Goal: Task Accomplishment & Management: Manage account settings

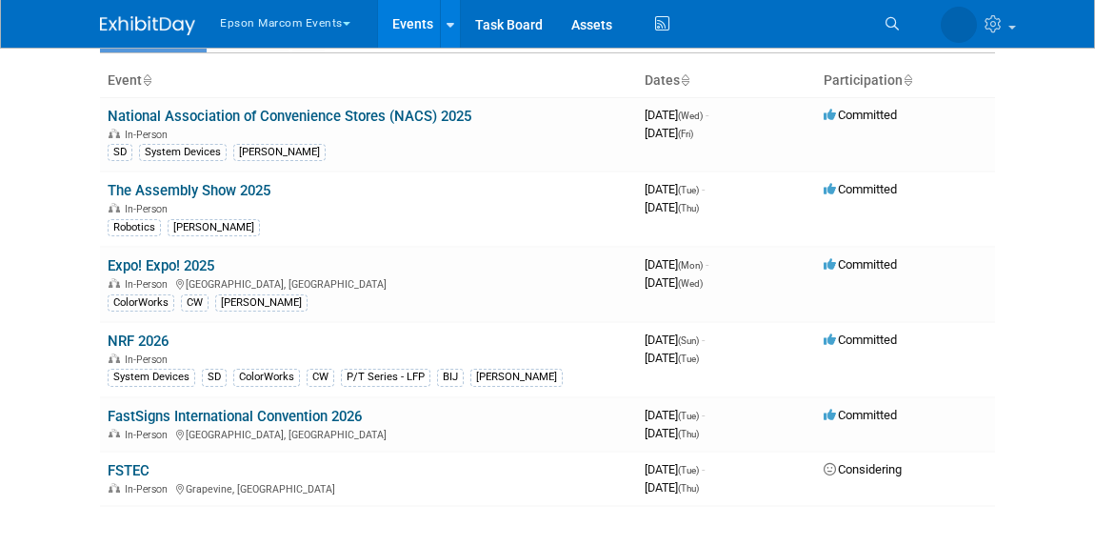
scroll to position [172, 0]
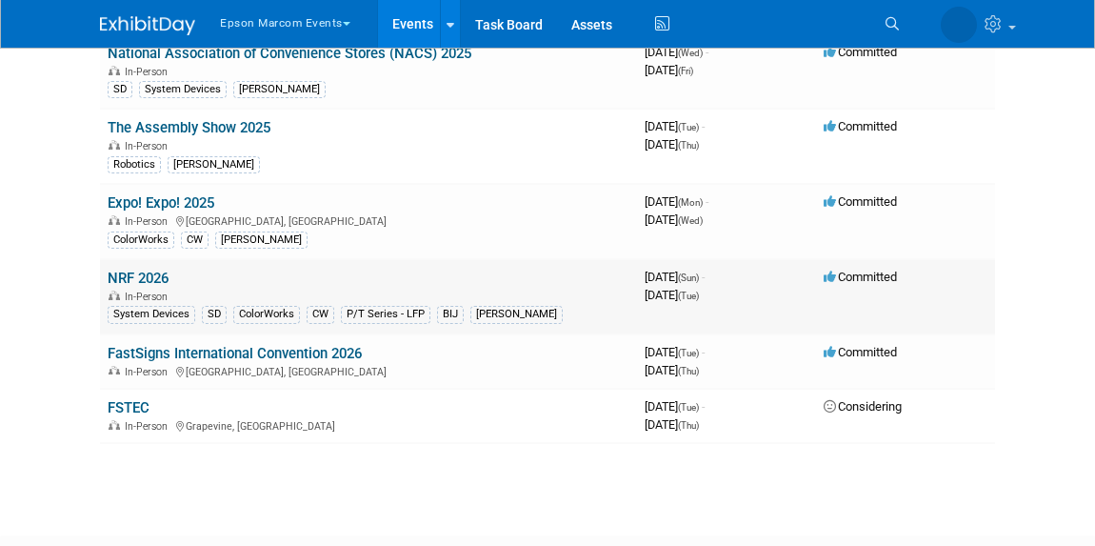
click at [161, 288] on div "In-Person" at bounding box center [369, 295] width 522 height 15
click at [146, 277] on link "NRF 2026" at bounding box center [138, 277] width 61 height 17
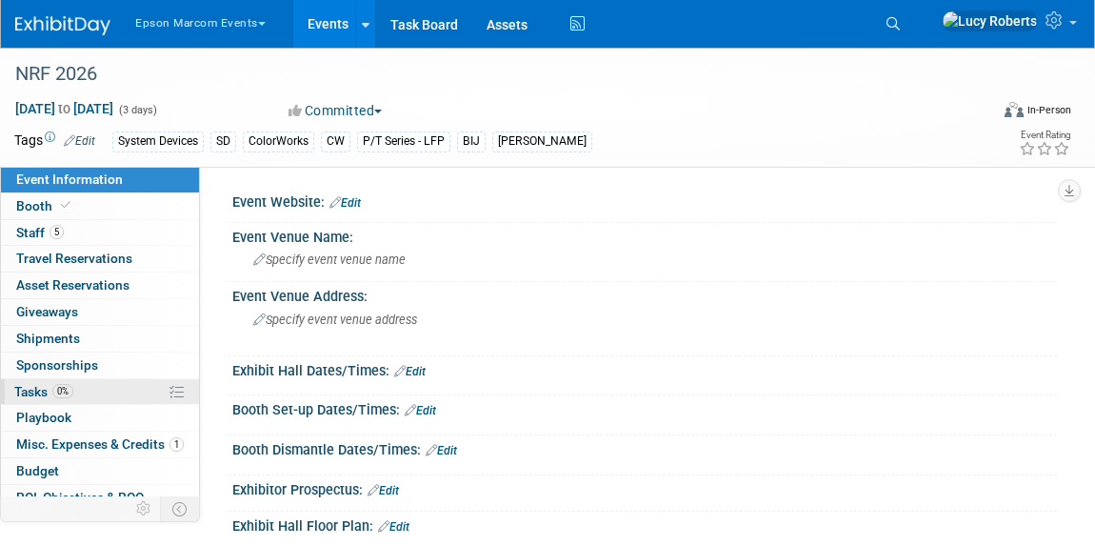
click at [57, 390] on span "0%" at bounding box center [62, 391] width 21 height 14
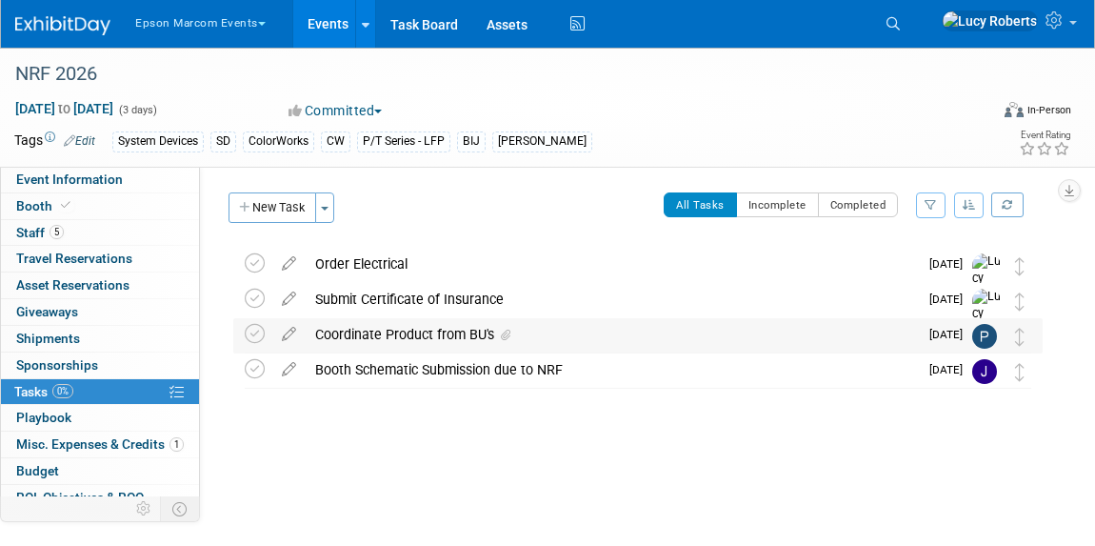
click at [496, 329] on div "Coordinate Product from BU's" at bounding box center [612, 334] width 612 height 32
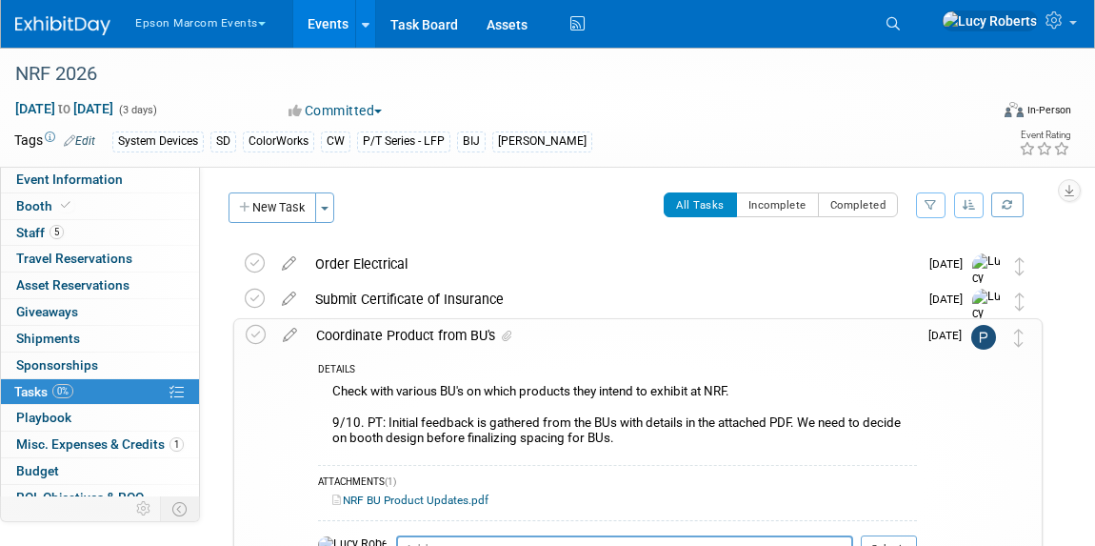
click at [943, 334] on span "[DATE]" at bounding box center [949, 334] width 43 height 13
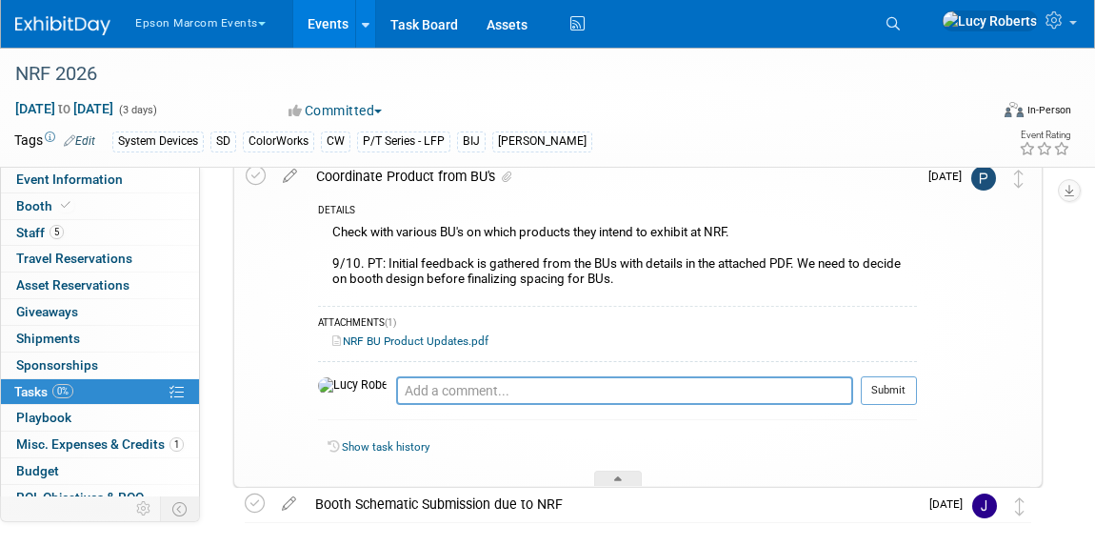
scroll to position [78, 0]
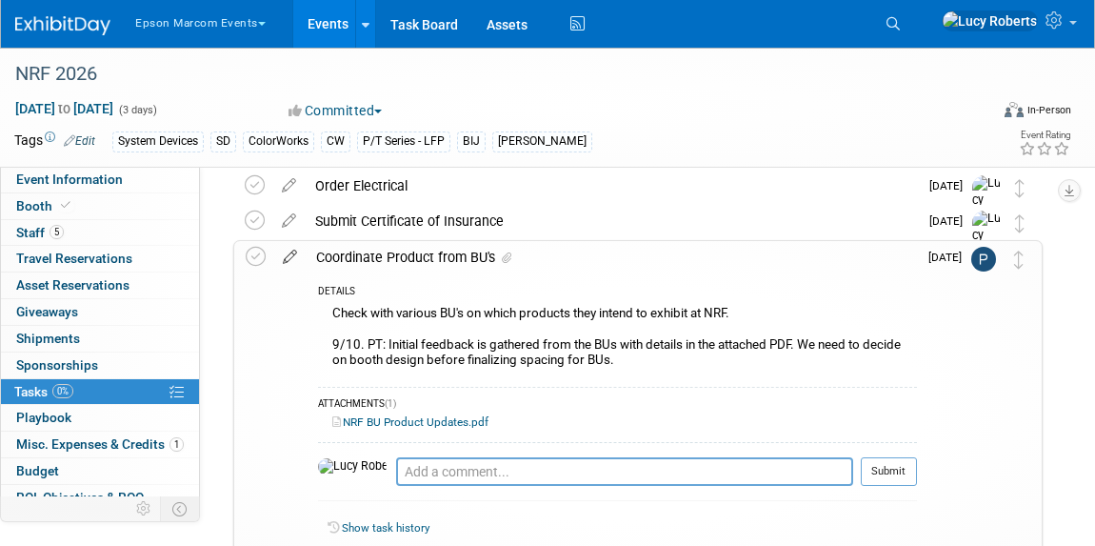
click at [289, 257] on icon at bounding box center [289, 253] width 33 height 24
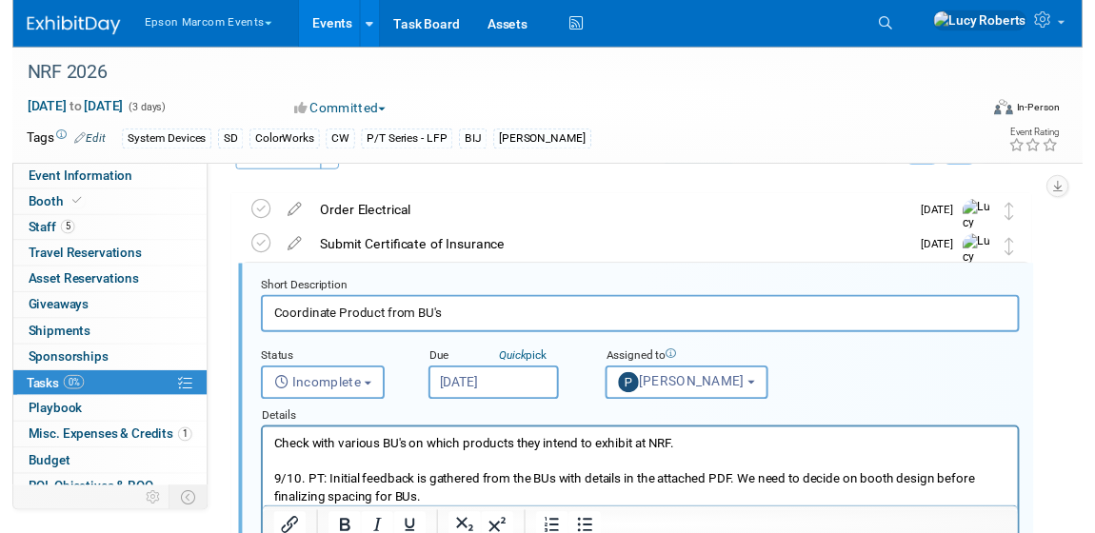
scroll to position [0, 0]
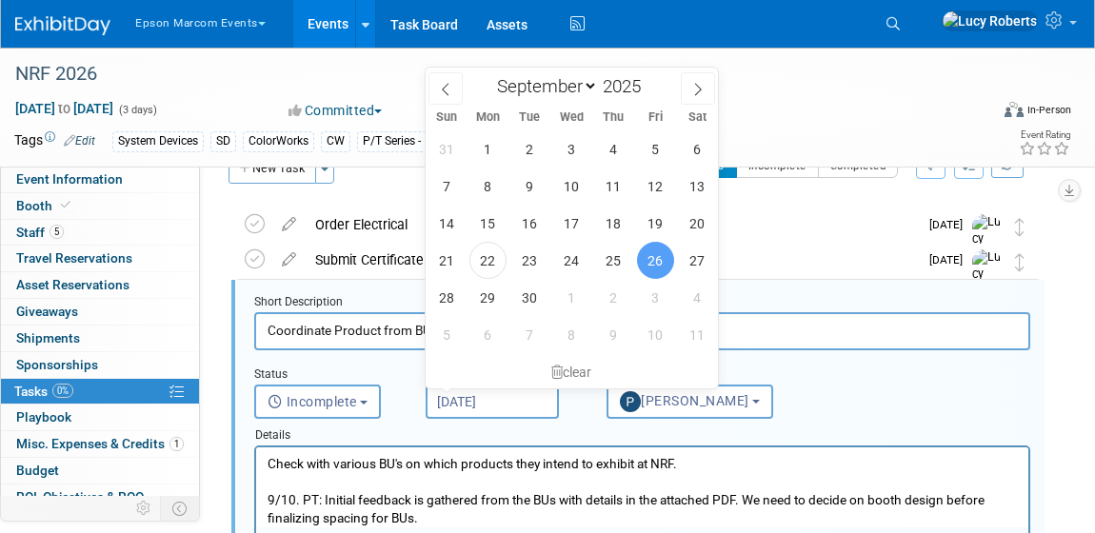
click at [489, 397] on input "[DATE]" at bounding box center [492, 402] width 133 height 34
click at [697, 91] on icon at bounding box center [698, 90] width 7 height 12
select select "9"
click at [654, 142] on span "3" at bounding box center [655, 148] width 37 height 37
type input "[DATE]"
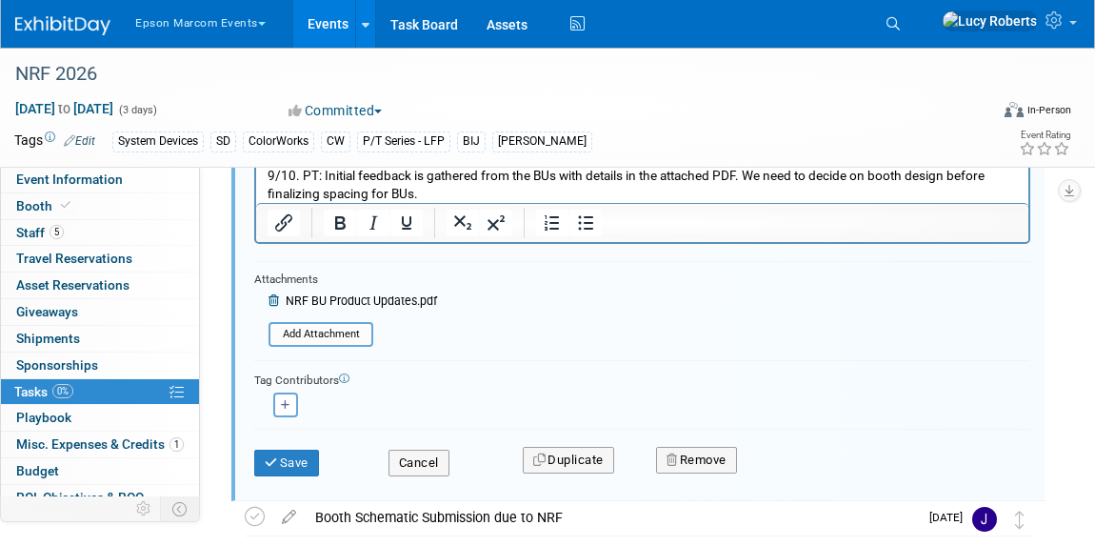
scroll to position [469, 0]
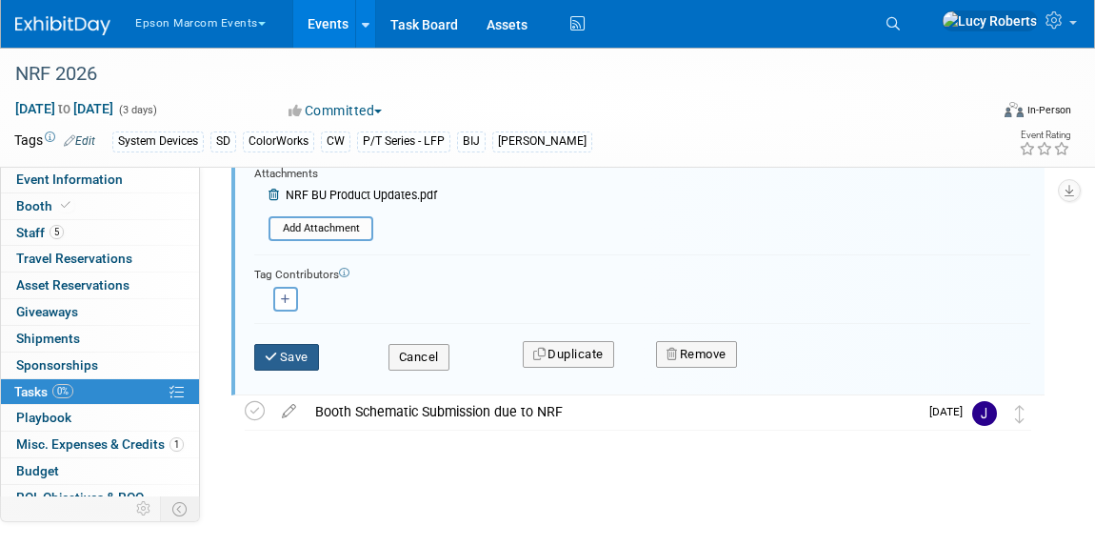
click at [297, 354] on button "Save" at bounding box center [286, 357] width 65 height 27
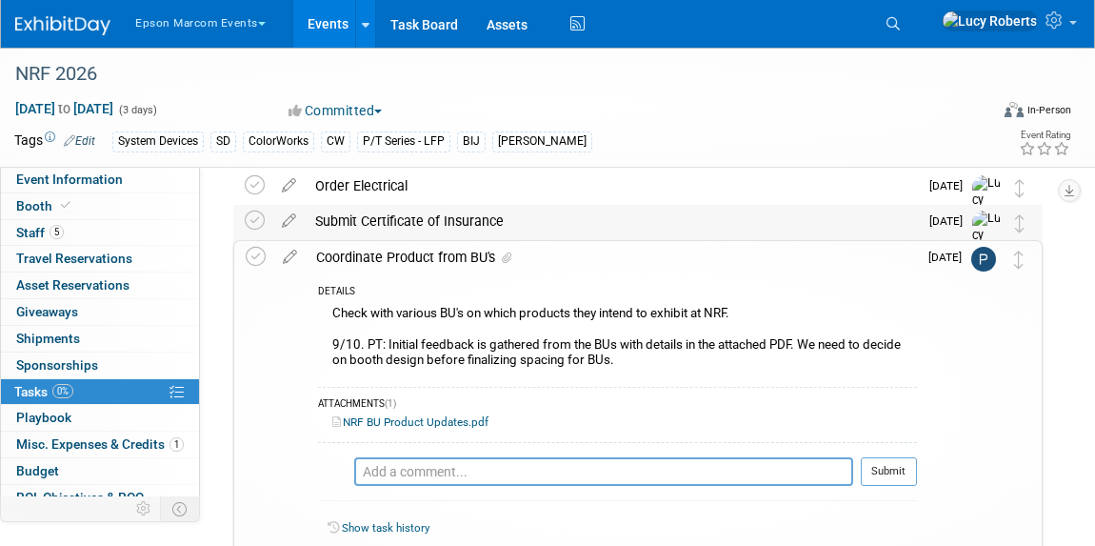
scroll to position [0, 0]
